Goal: Task Accomplishment & Management: Manage account settings

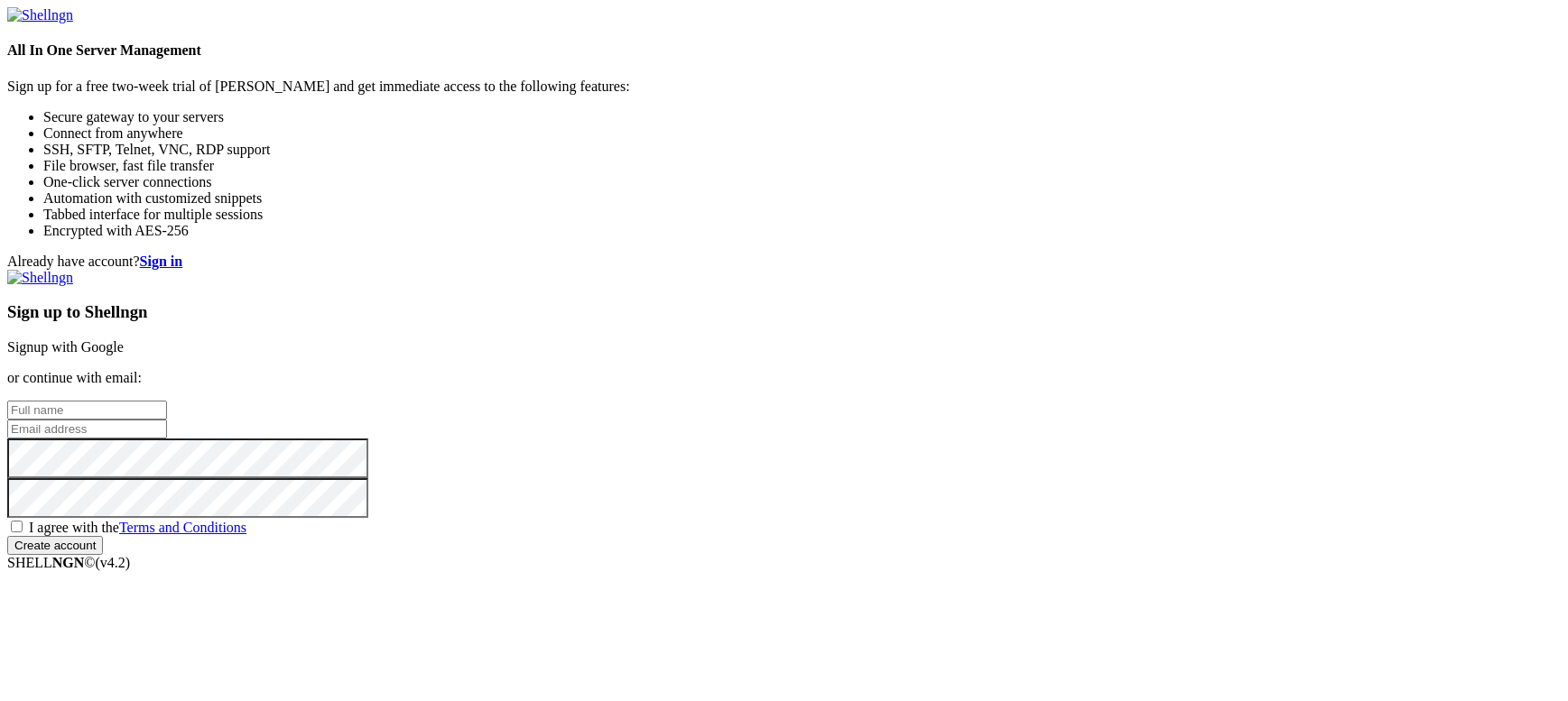
click at [180, 141] on li "Connect from anywhere" at bounding box center [802, 133] width 1518 height 16
click at [213, 239] on div "All In One Server Management Sign up for a free two-week trial of [PERSON_NAME]…" at bounding box center [784, 123] width 1554 height 232
click at [124, 339] on link "Signup with Google" at bounding box center [65, 347] width 117 height 16
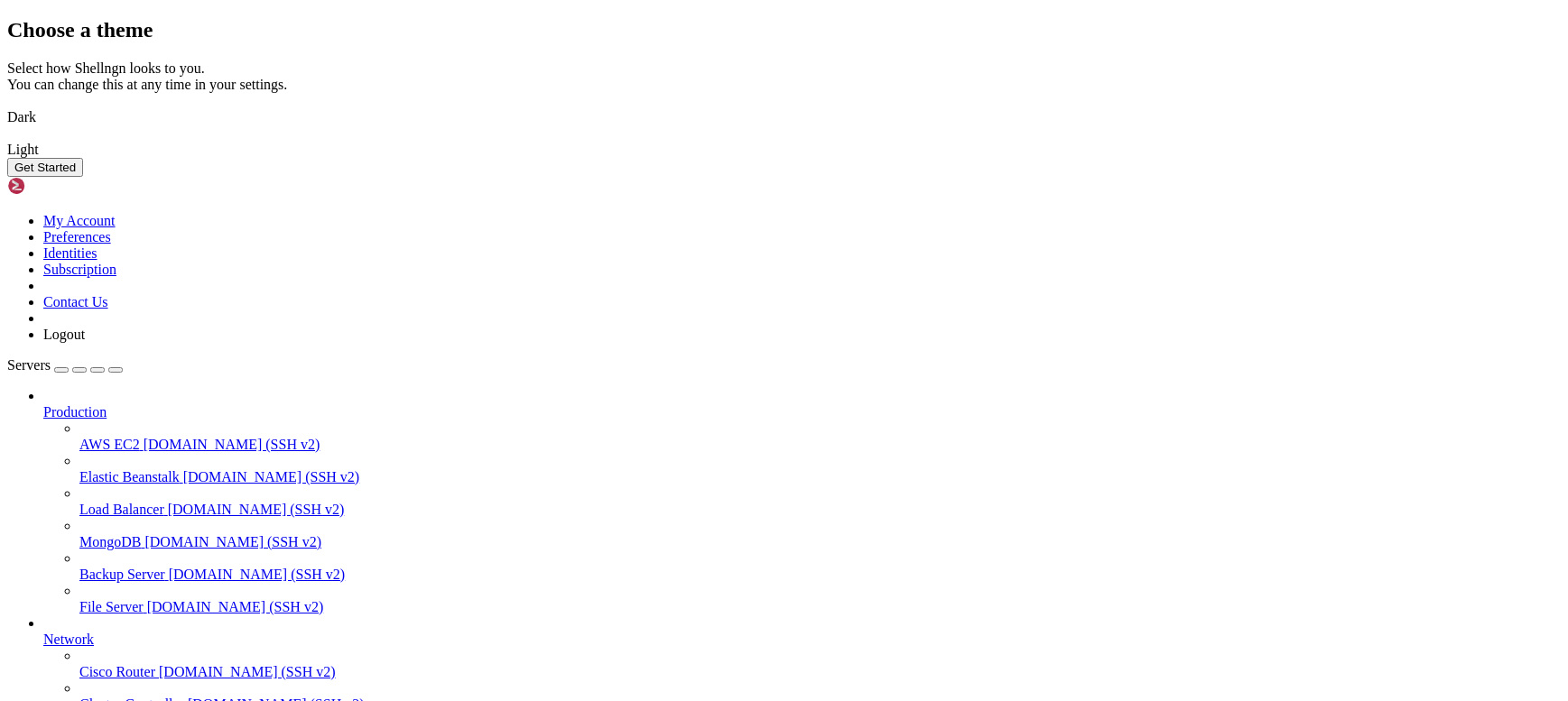
click at [7, 106] on img at bounding box center [7, 106] width 0 height 0
click at [83, 177] on button "Get Started" at bounding box center [45, 167] width 76 height 19
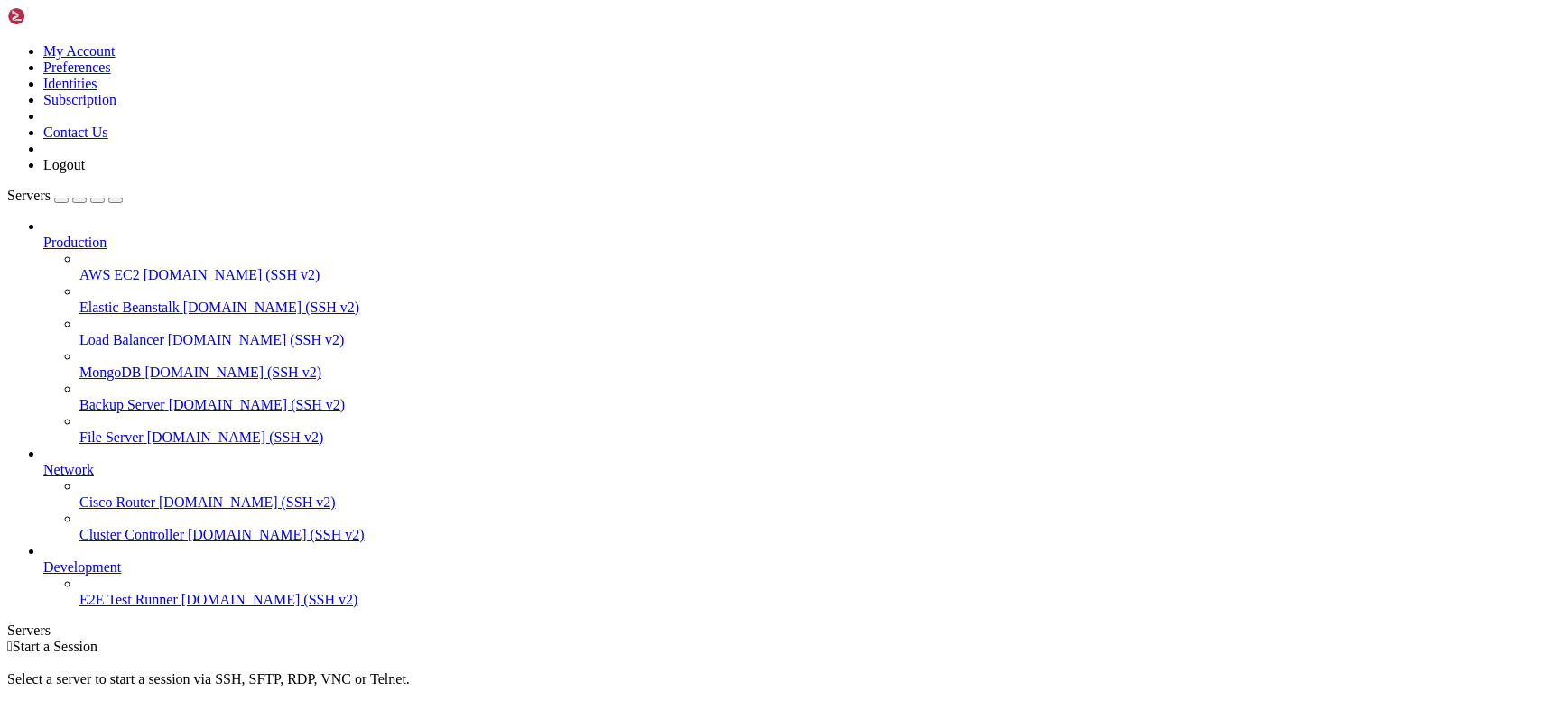
click at [44, 234] on icon at bounding box center [44, 234] width 0 height 0
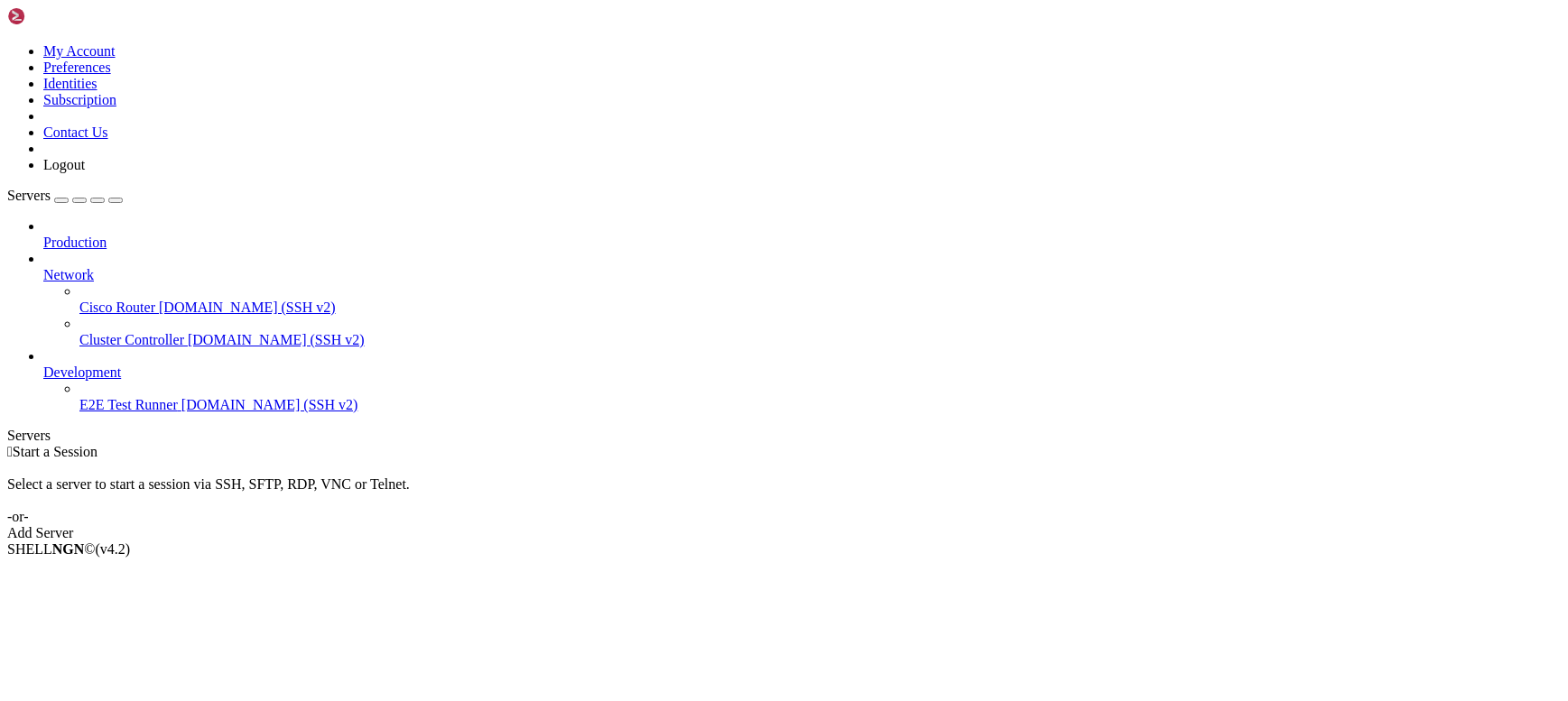
click at [44, 267] on icon at bounding box center [44, 267] width 0 height 0
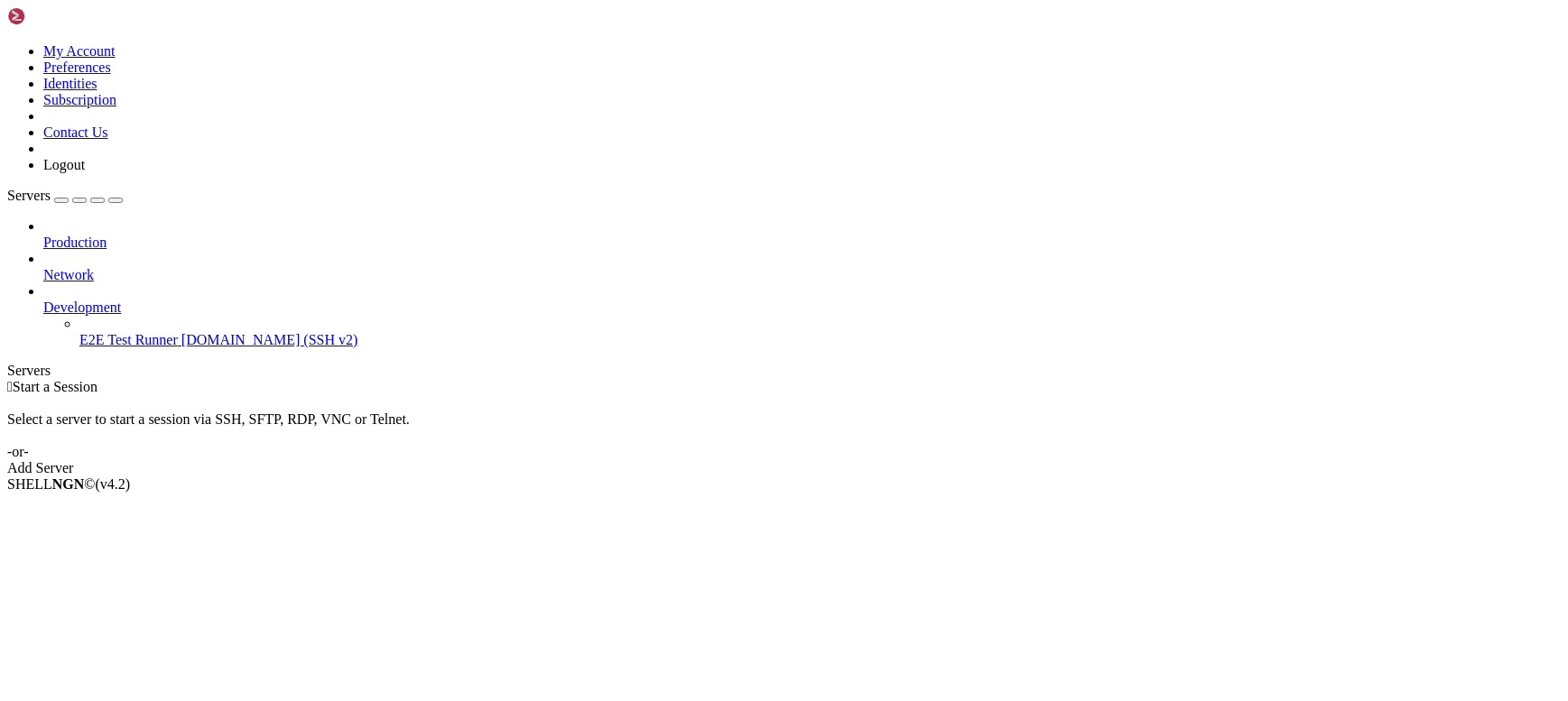
click at [204, 284] on div at bounding box center [802, 292] width 1518 height 16
click at [894, 460] on div "Add Server" at bounding box center [784, 468] width 1554 height 16
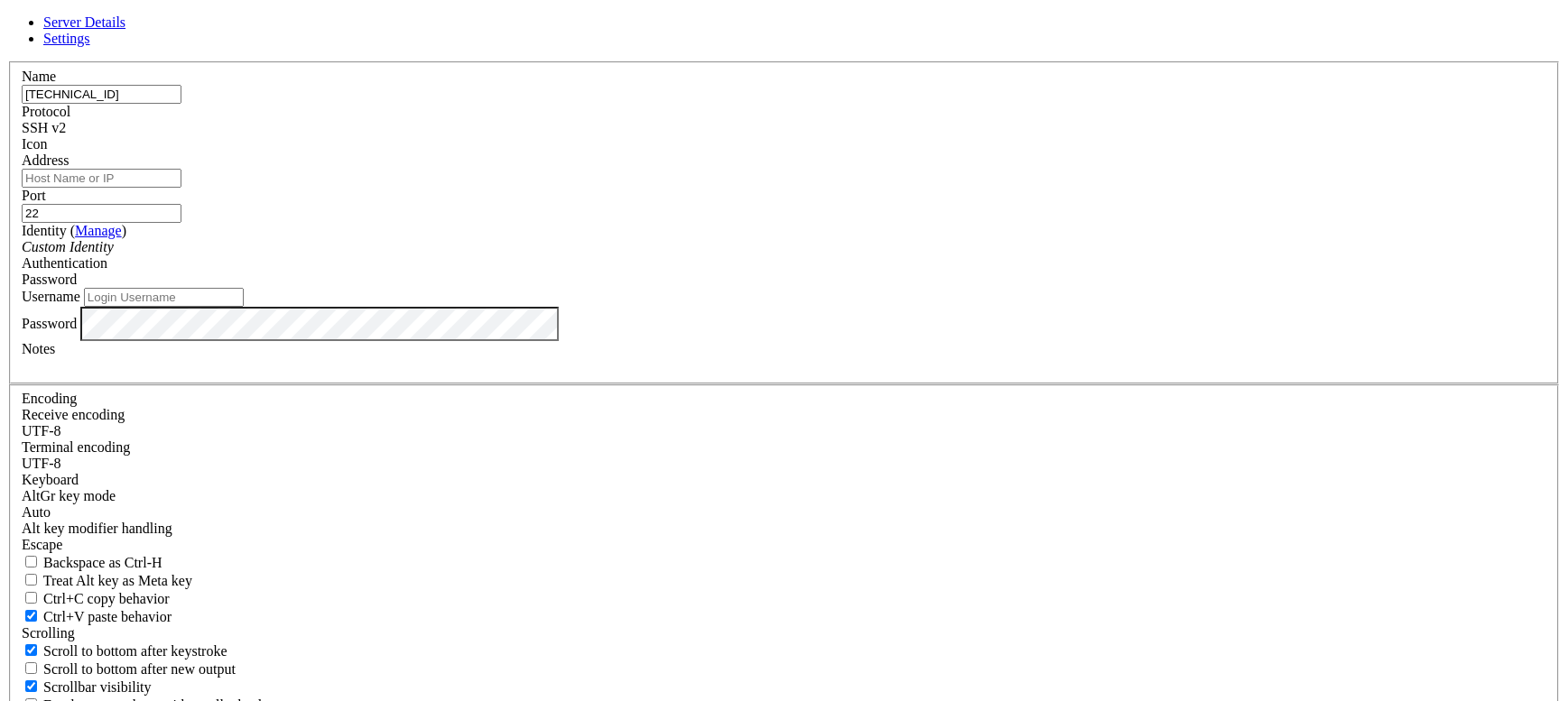
type input "[TECHNICAL_ID]"
type input "root"
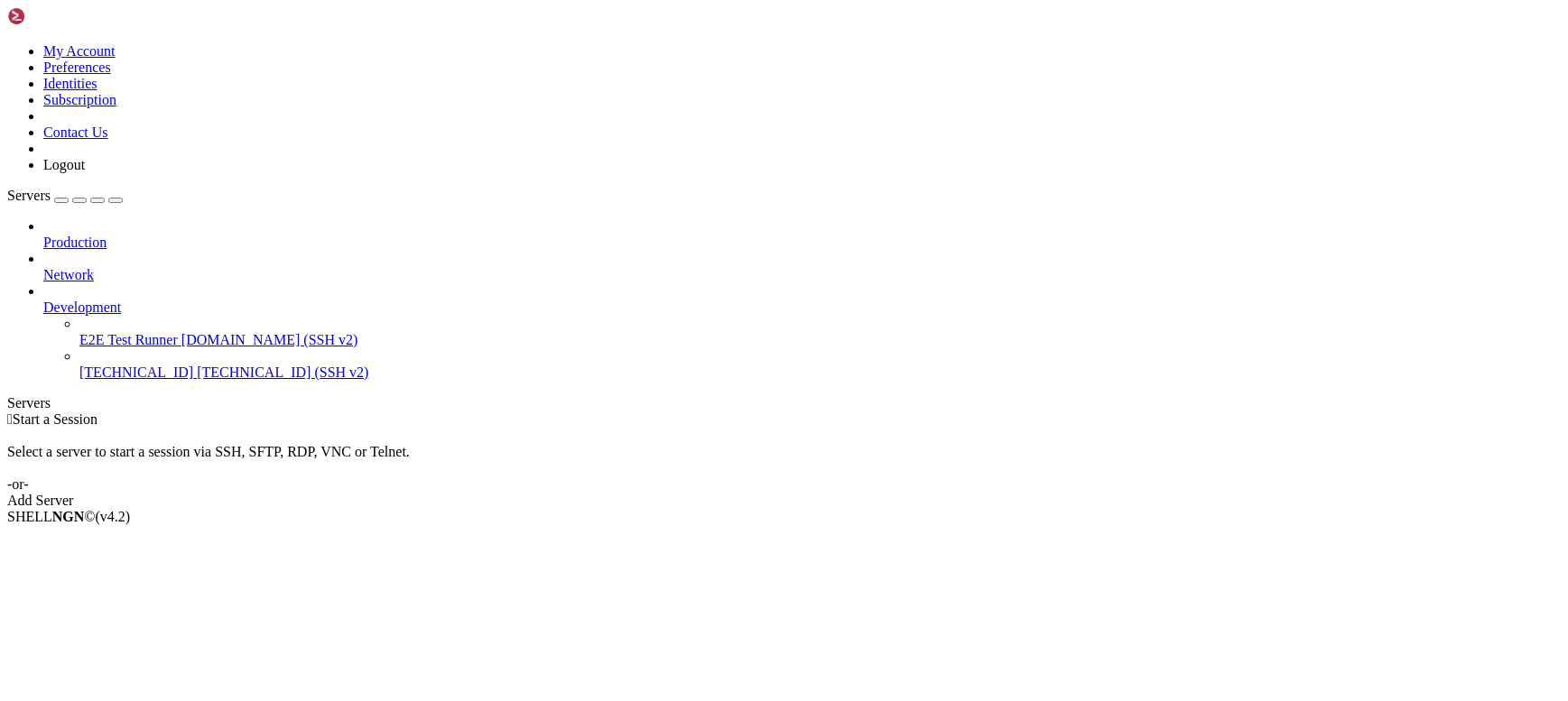
click at [123, 365] on span "[TECHNICAL_ID]" at bounding box center [136, 373] width 114 height 16
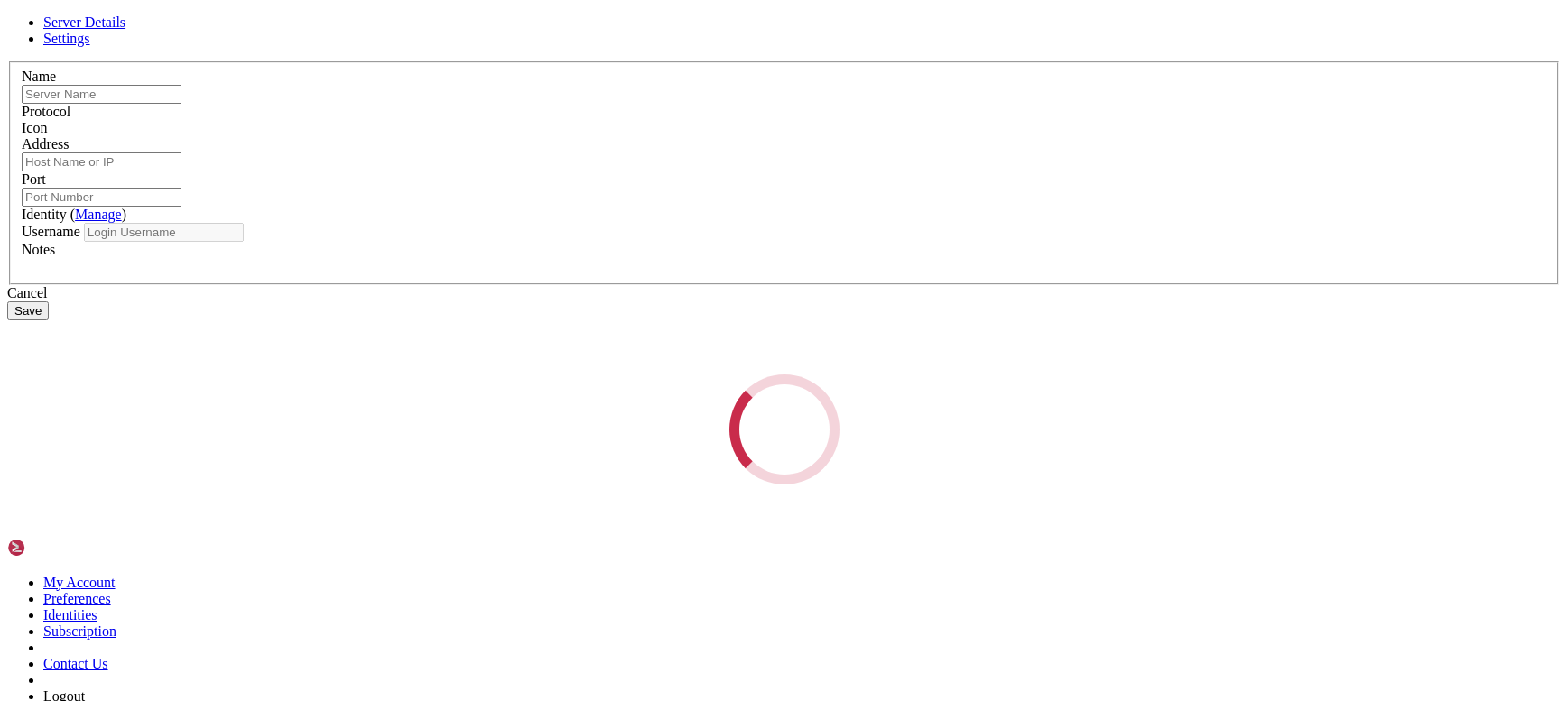
type input "[TECHNICAL_ID]"
type input "22"
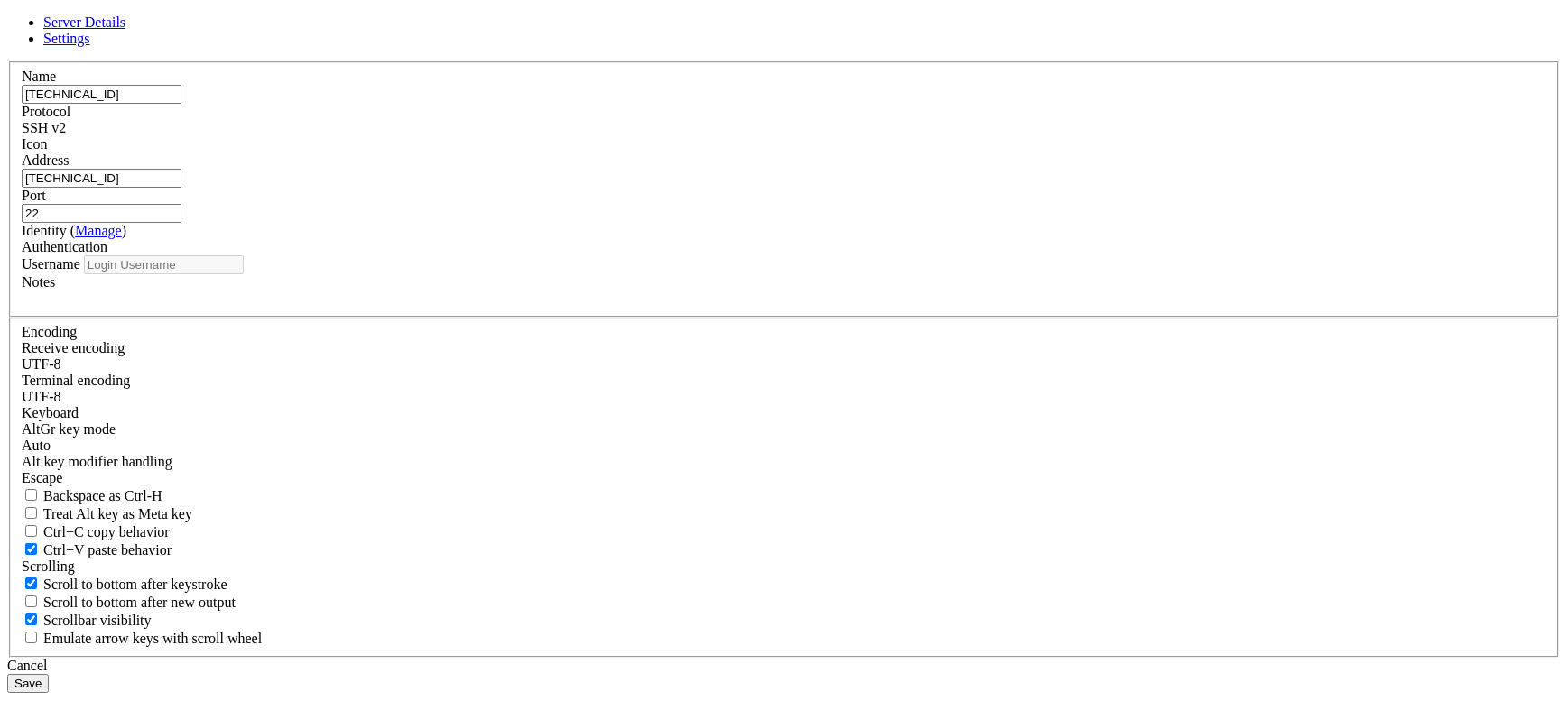
type input "root"
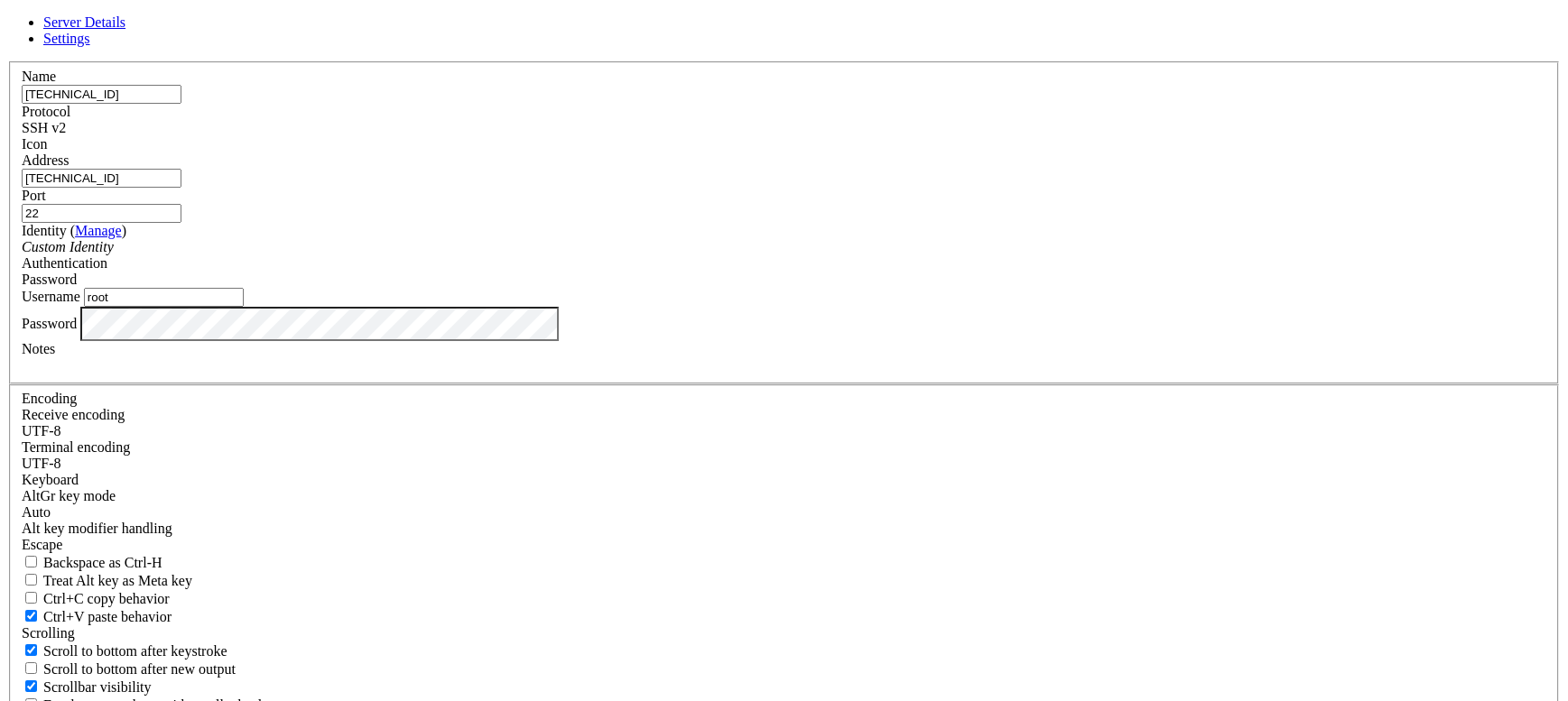
click at [90, 46] on span "Settings" at bounding box center [66, 39] width 46 height 16
click at [126, 30] on span "Server Details" at bounding box center [84, 23] width 82 height 16
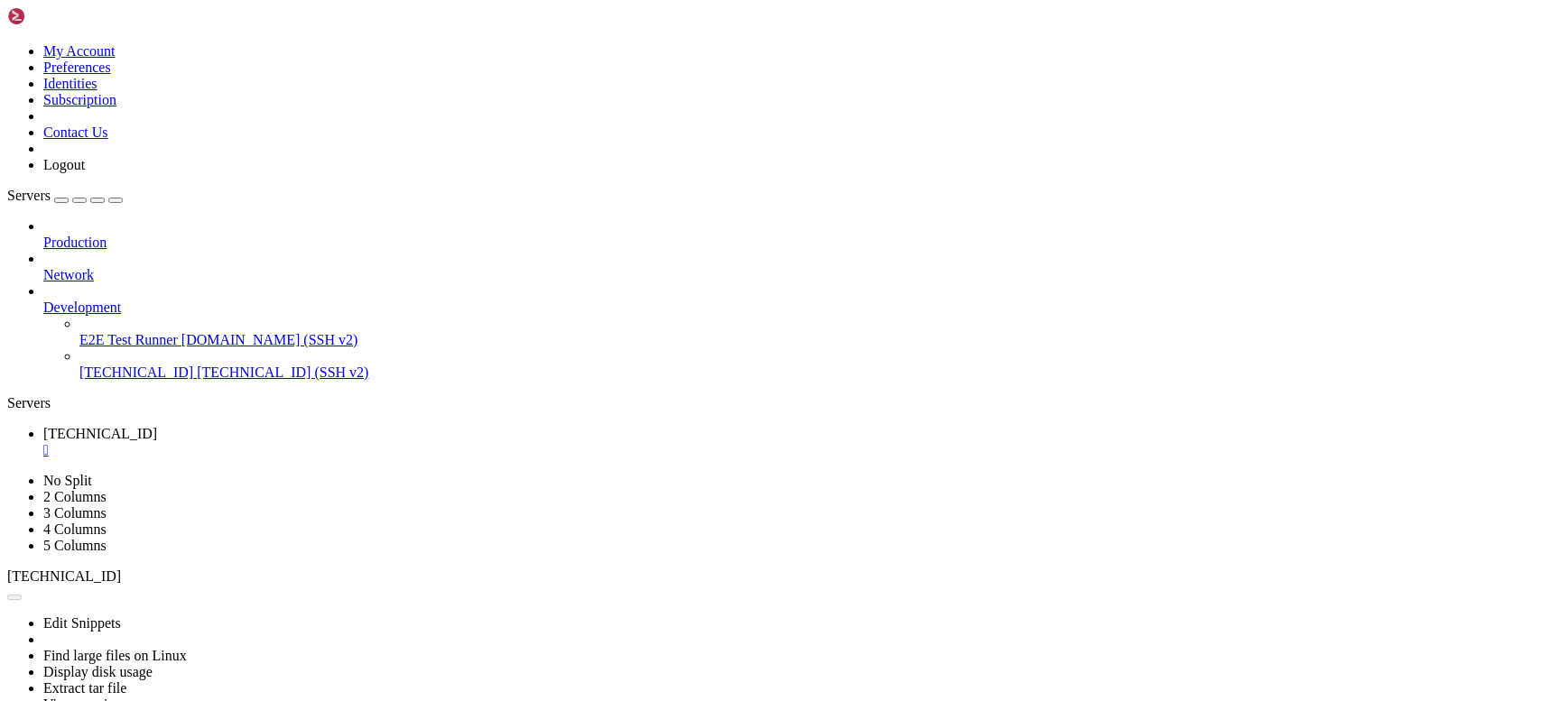
click at [7, 44] on icon at bounding box center [7, 44] width 0 height 0
click at [117, 108] on link "Subscription" at bounding box center [80, 100] width 73 height 16
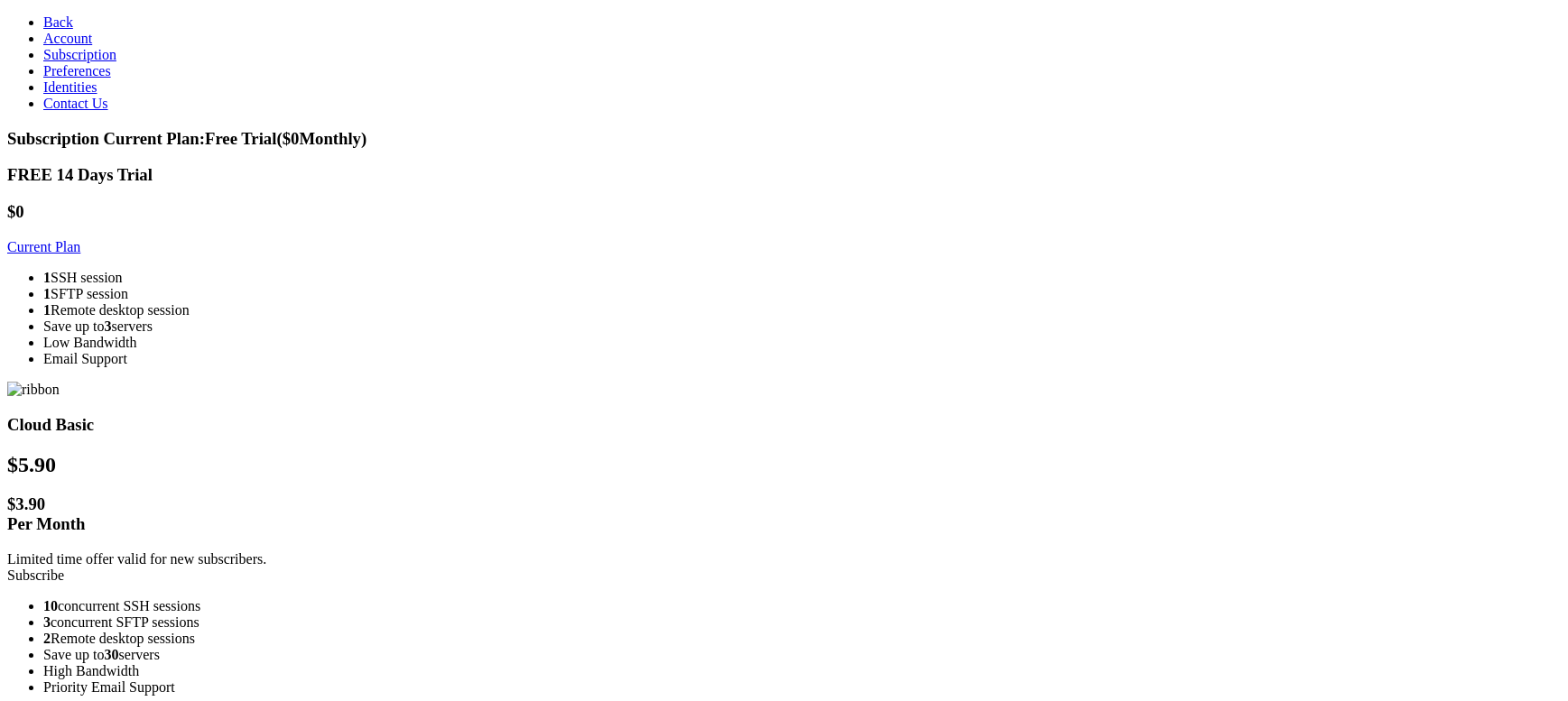
click at [717, 415] on h3 "Cloud Basic" at bounding box center [784, 425] width 1554 height 20
click at [76, 46] on span "Account" at bounding box center [67, 39] width 48 height 16
